Goal: Task Accomplishment & Management: Manage account settings

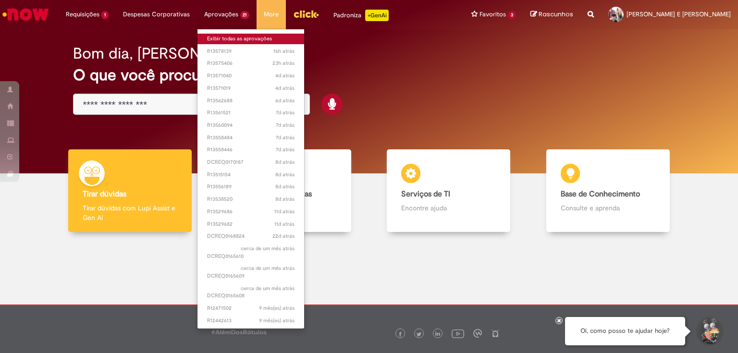
click at [224, 37] on link "Exibir todas as aprovações" at bounding box center [251, 39] width 107 height 11
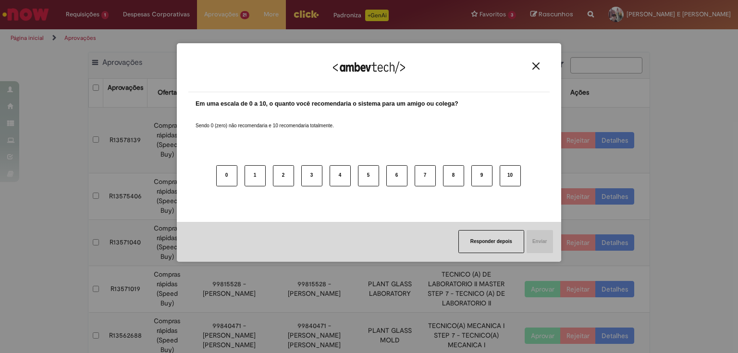
click at [541, 66] on button "Close" at bounding box center [536, 66] width 13 height 8
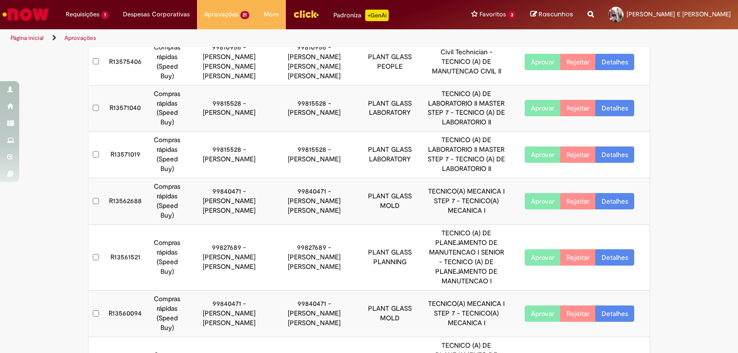
scroll to position [178, 0]
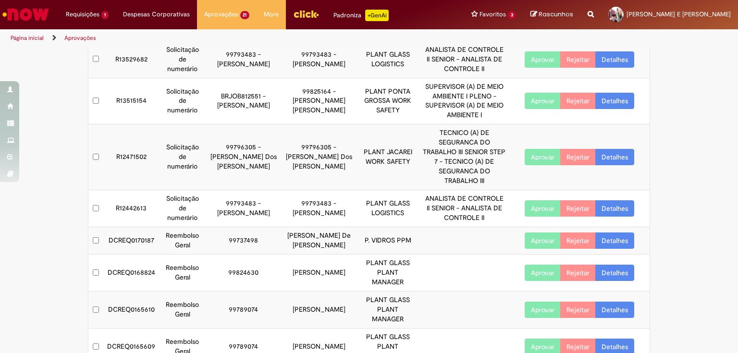
scroll to position [188, 0]
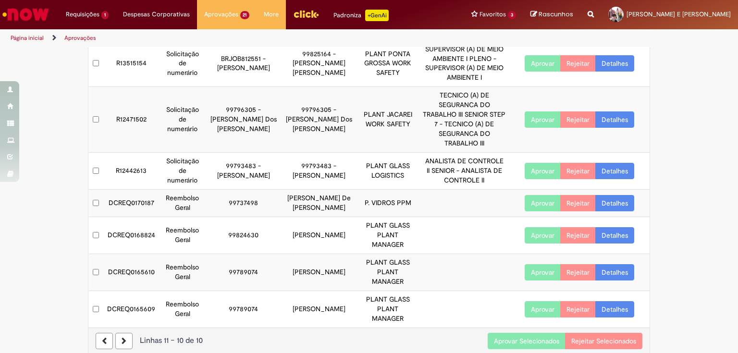
click at [519, 333] on button "Aprovar Selecionados" at bounding box center [527, 341] width 78 height 16
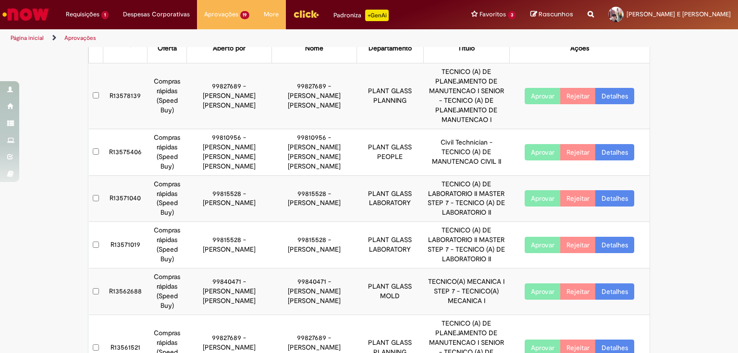
scroll to position [178, 0]
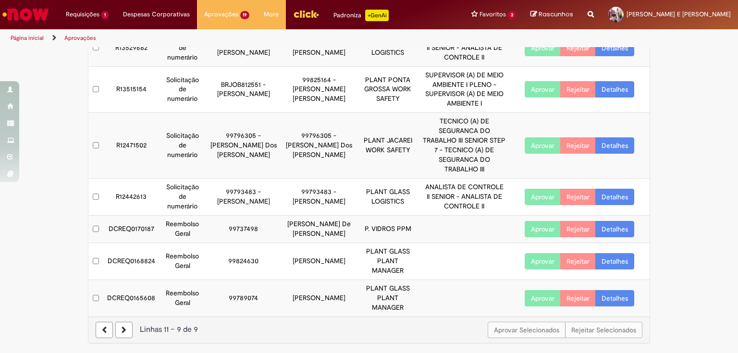
scroll to position [160, 0]
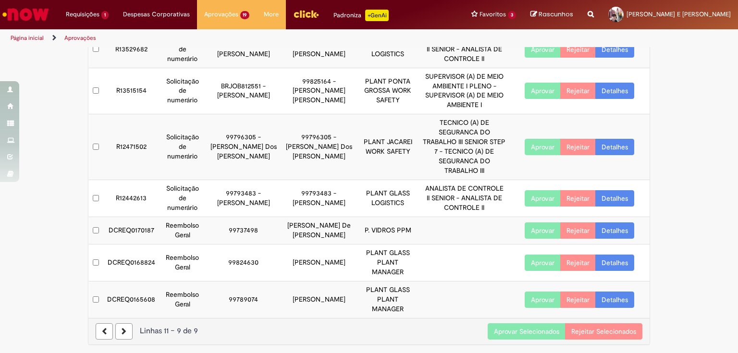
click at [509, 326] on button "Aprovar Selecionados" at bounding box center [527, 332] width 78 height 16
